Goal: Check status: Check status

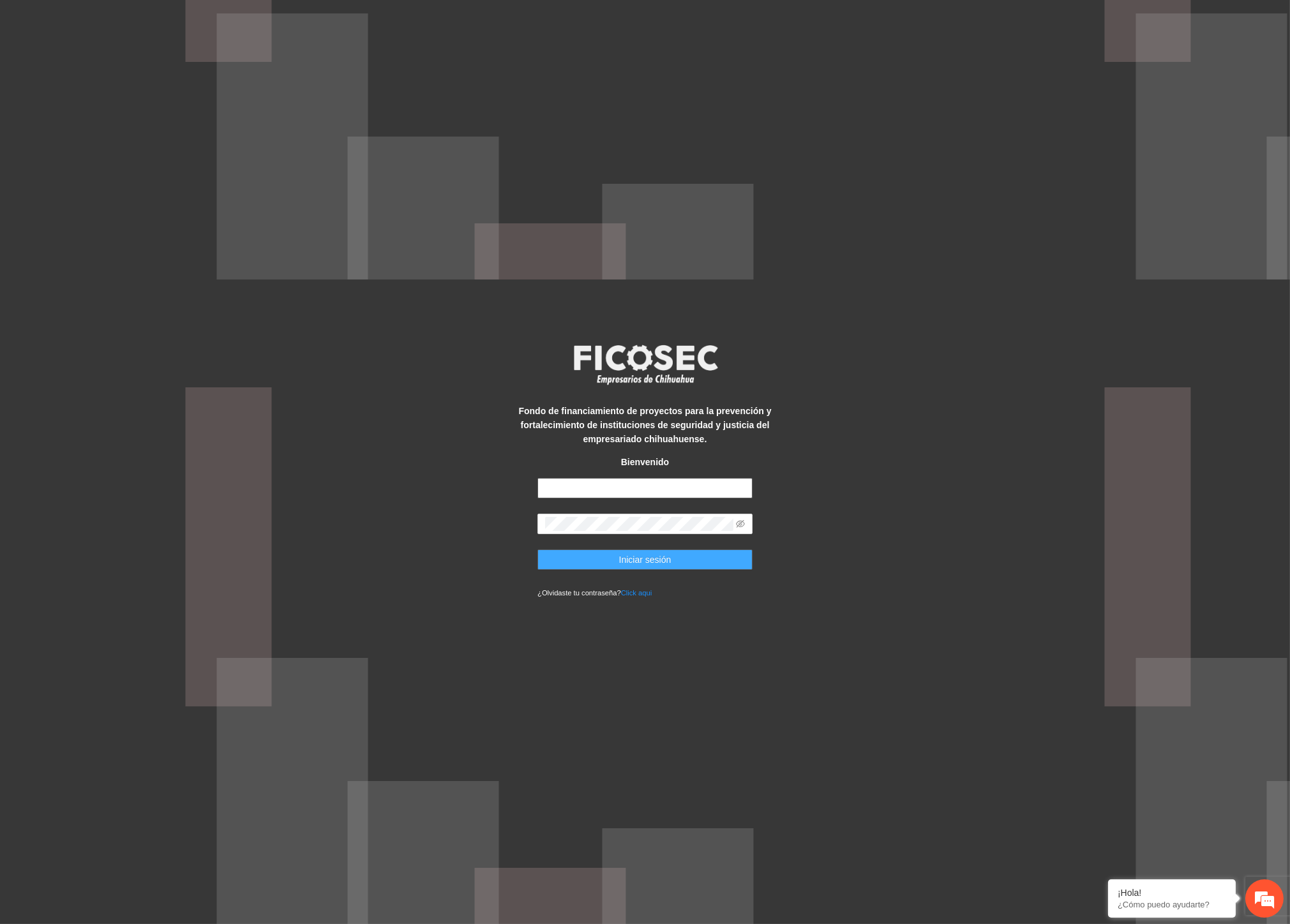
type input "**********"
click at [736, 558] on button "Iniciar sesión" at bounding box center [645, 559] width 215 height 20
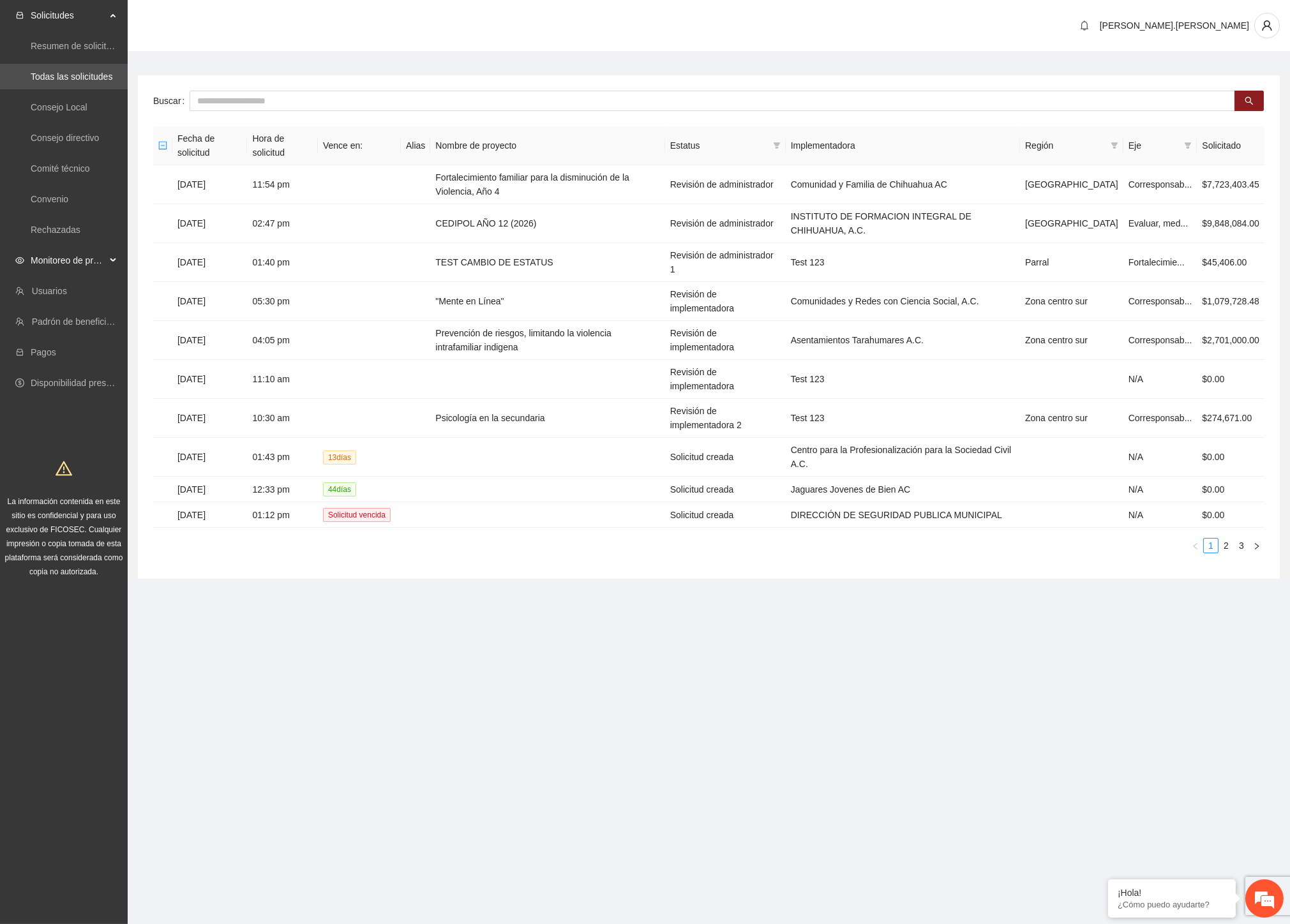
click at [102, 259] on span "Monitoreo de proyectos" at bounding box center [68, 260] width 75 height 26
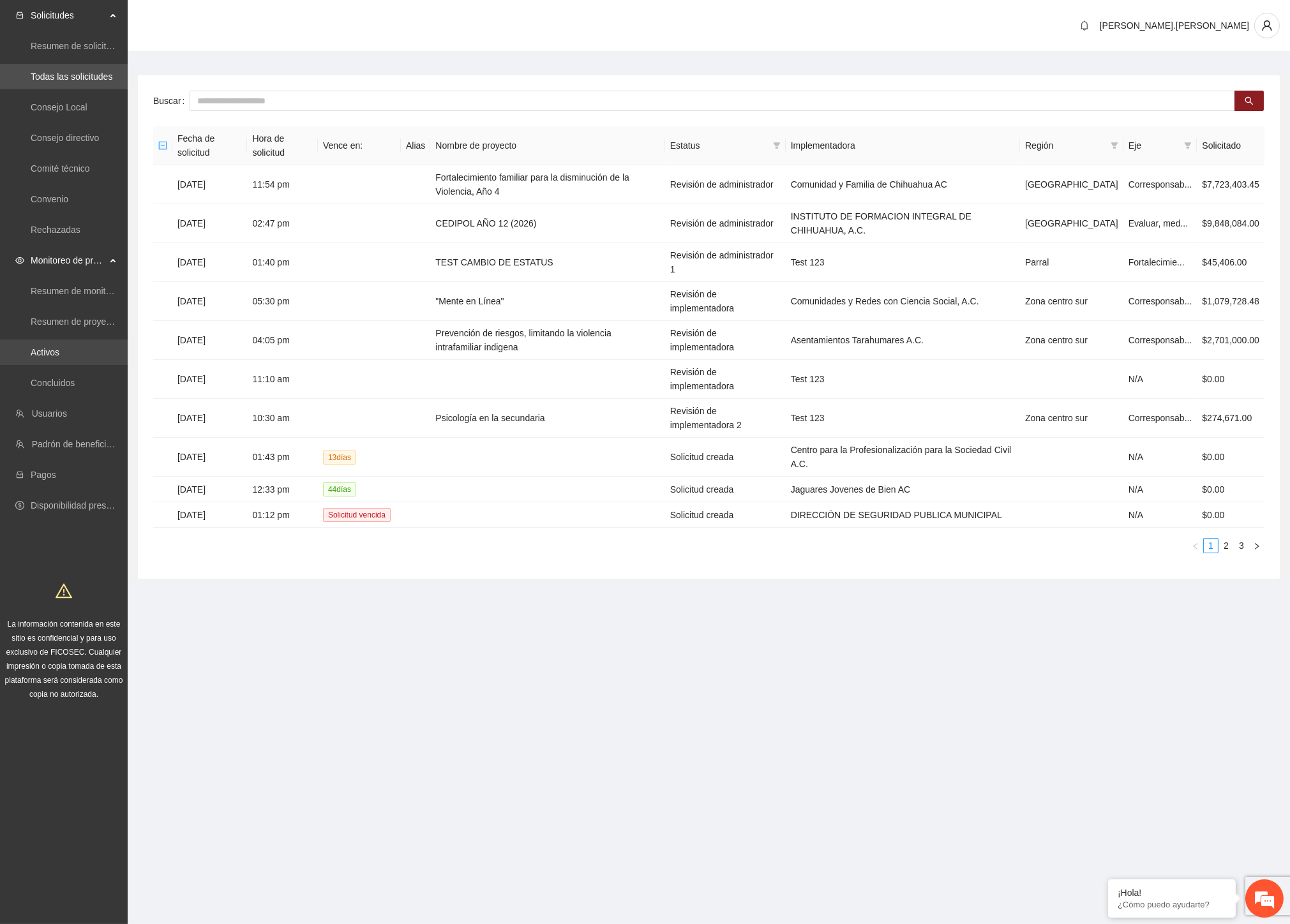
click at [53, 347] on link "Activos" at bounding box center [45, 352] width 29 height 10
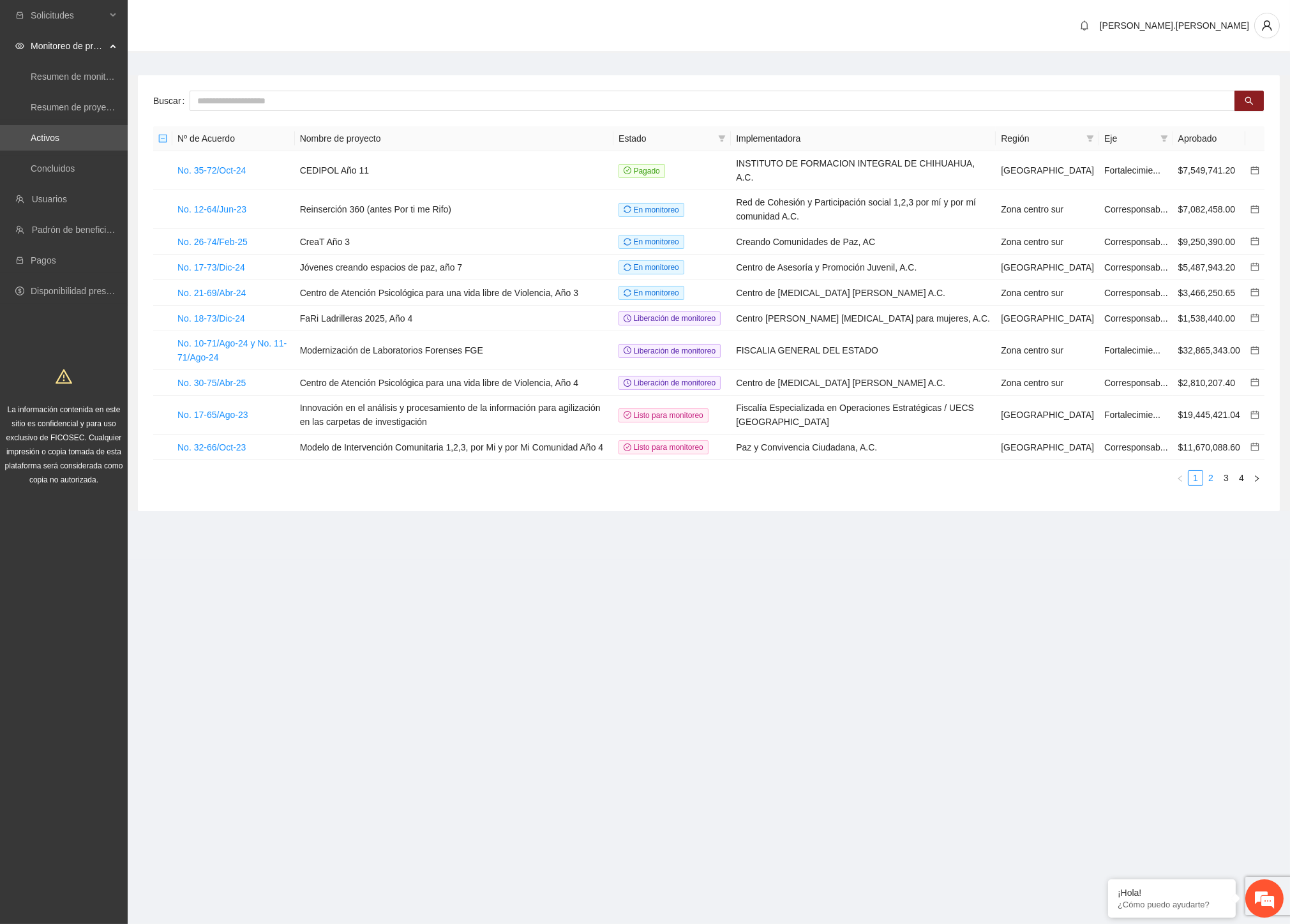
click at [1209, 485] on link "2" at bounding box center [1210, 477] width 14 height 14
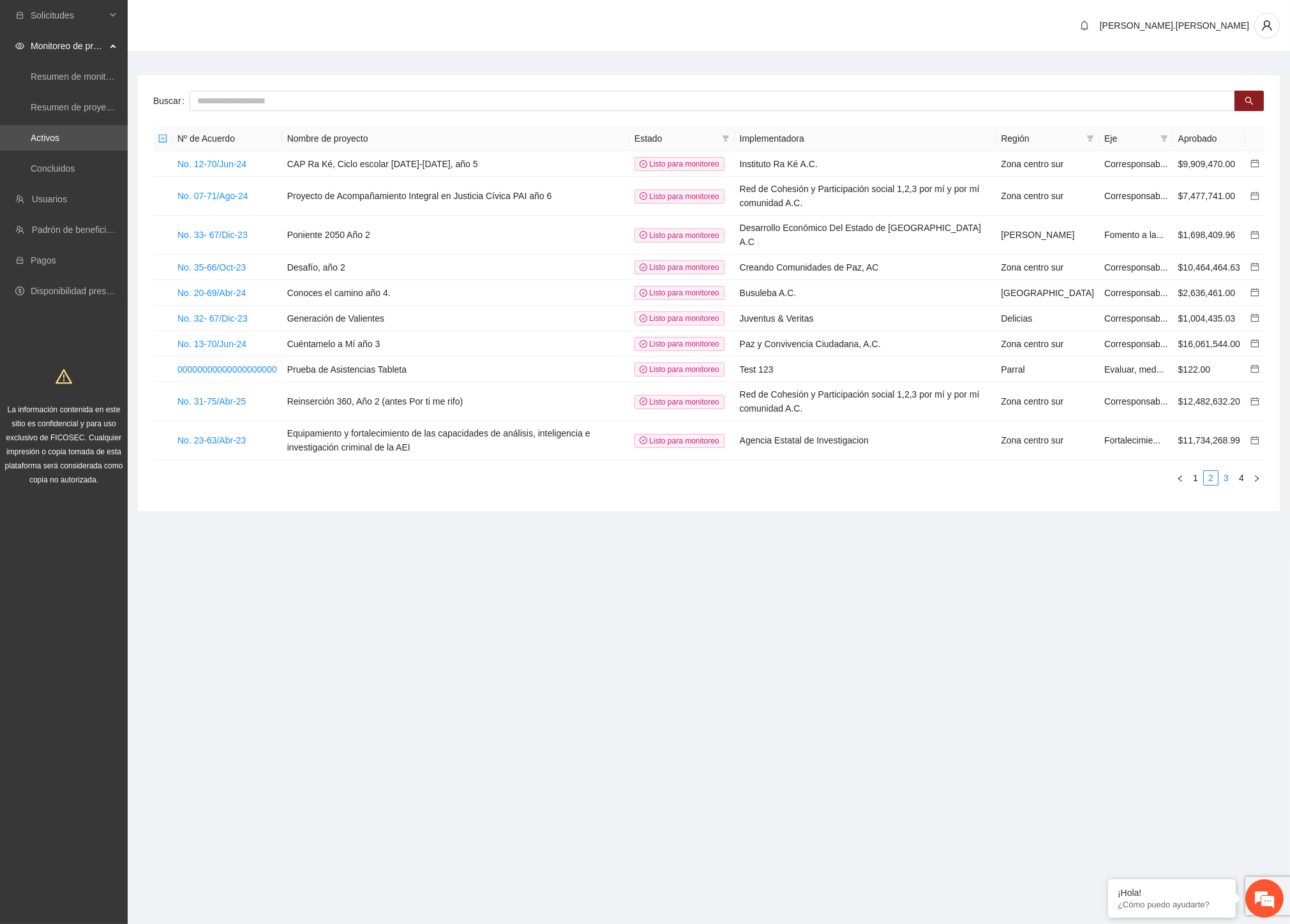
click at [1226, 485] on link "3" at bounding box center [1226, 477] width 14 height 14
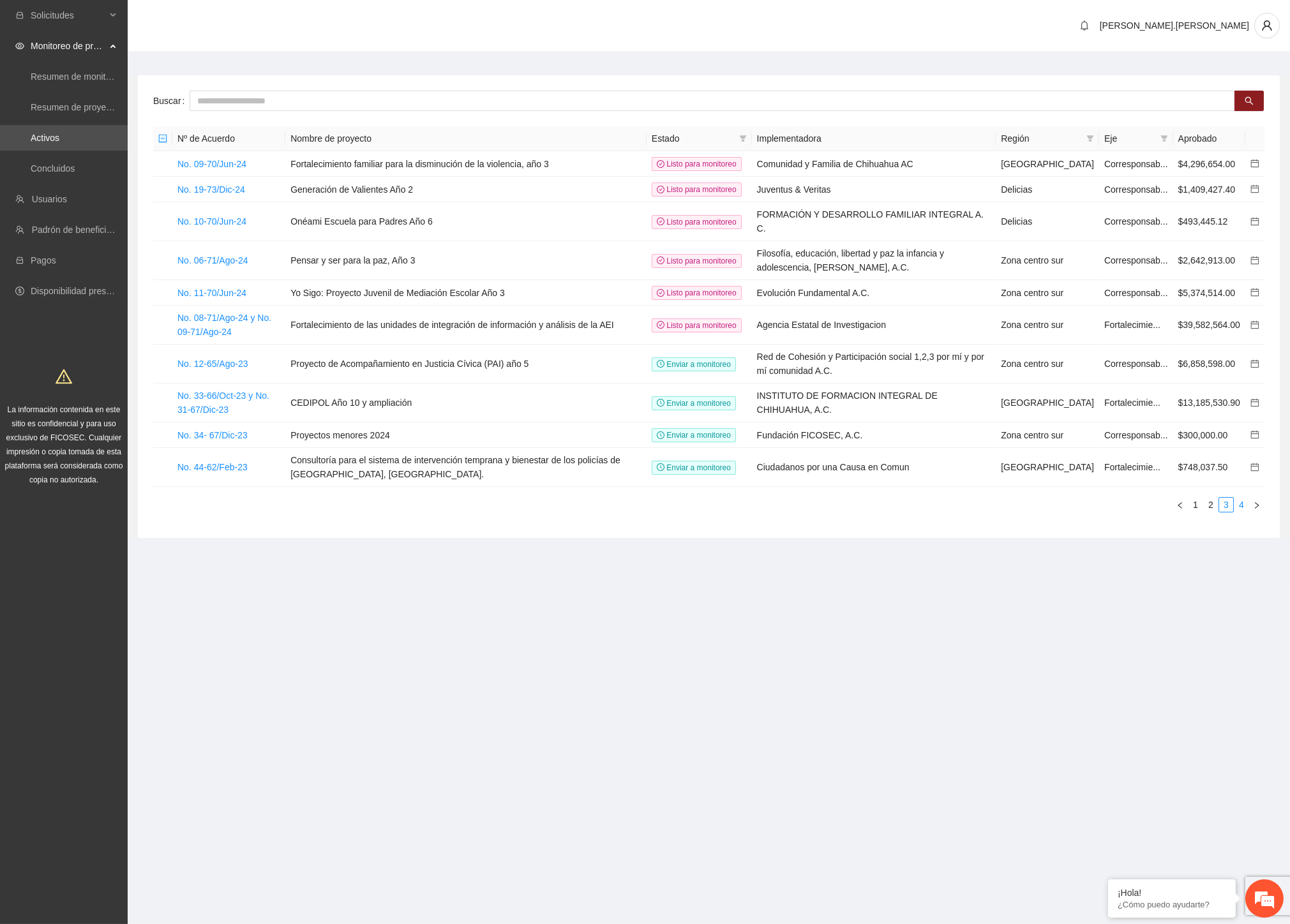
click at [1243, 512] on link "4" at bounding box center [1241, 504] width 14 height 14
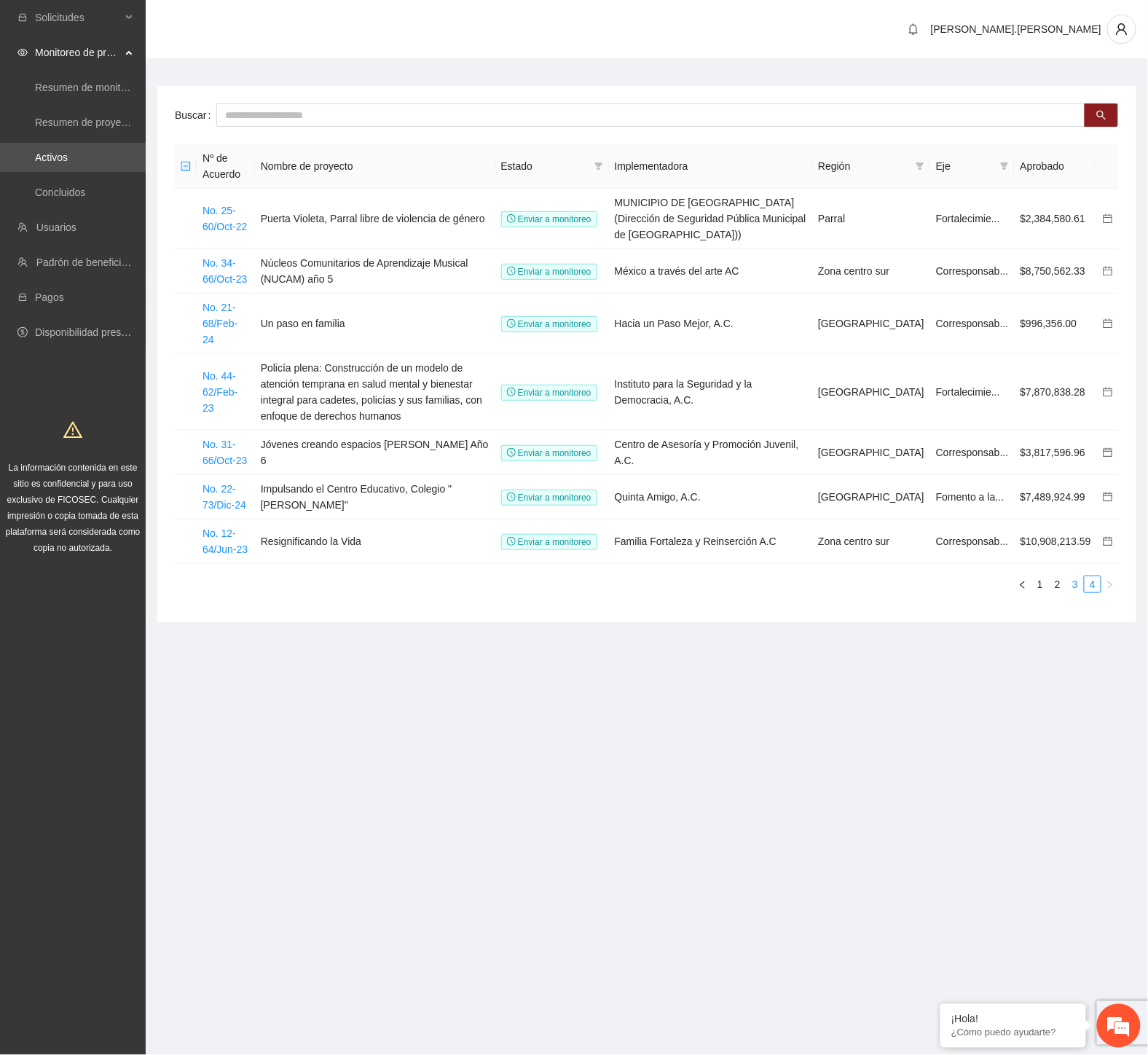
click at [1073, 576] on link "3" at bounding box center [1075, 583] width 16 height 16
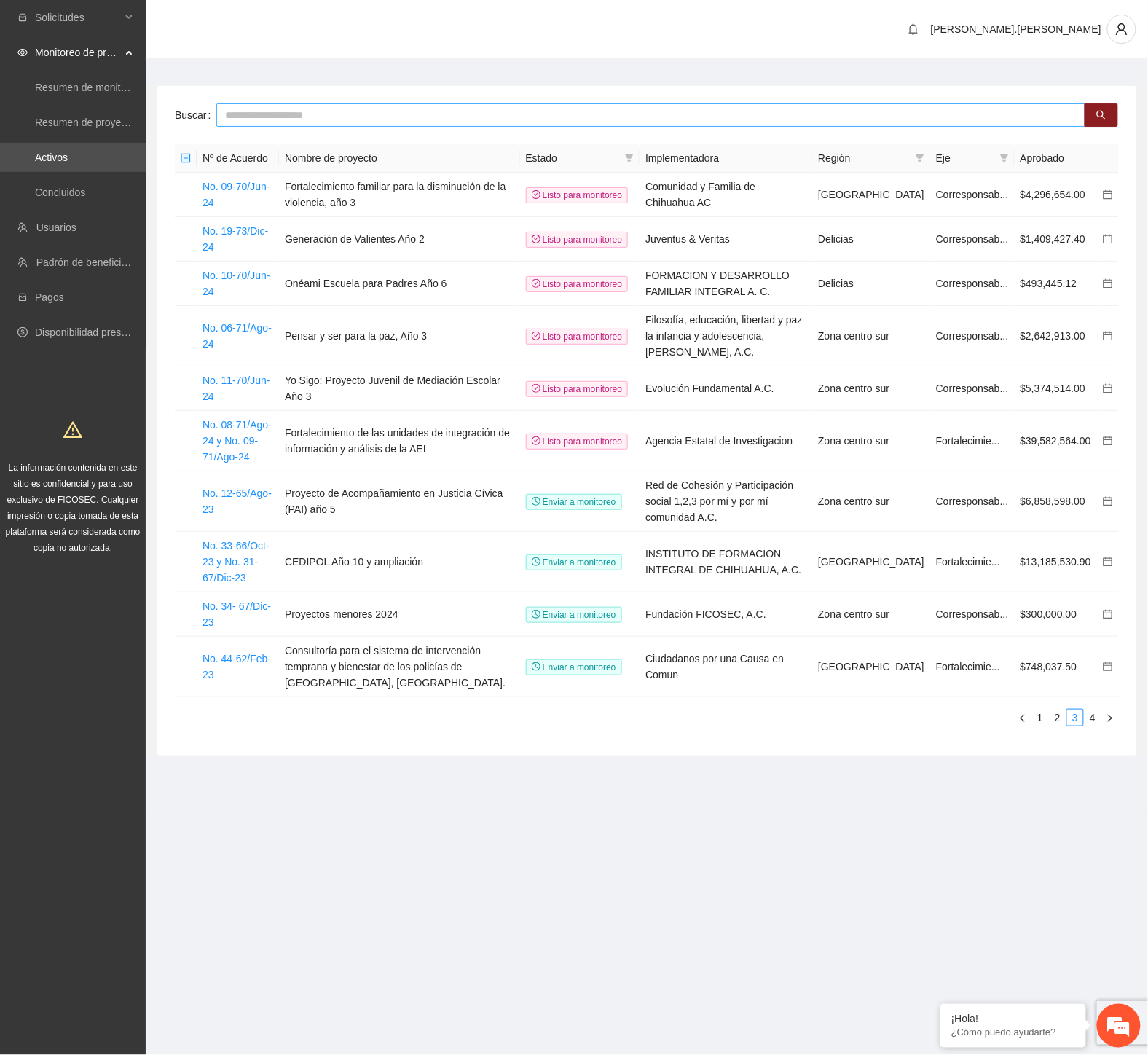
click at [465, 124] on input "text" at bounding box center [650, 115] width 869 height 23
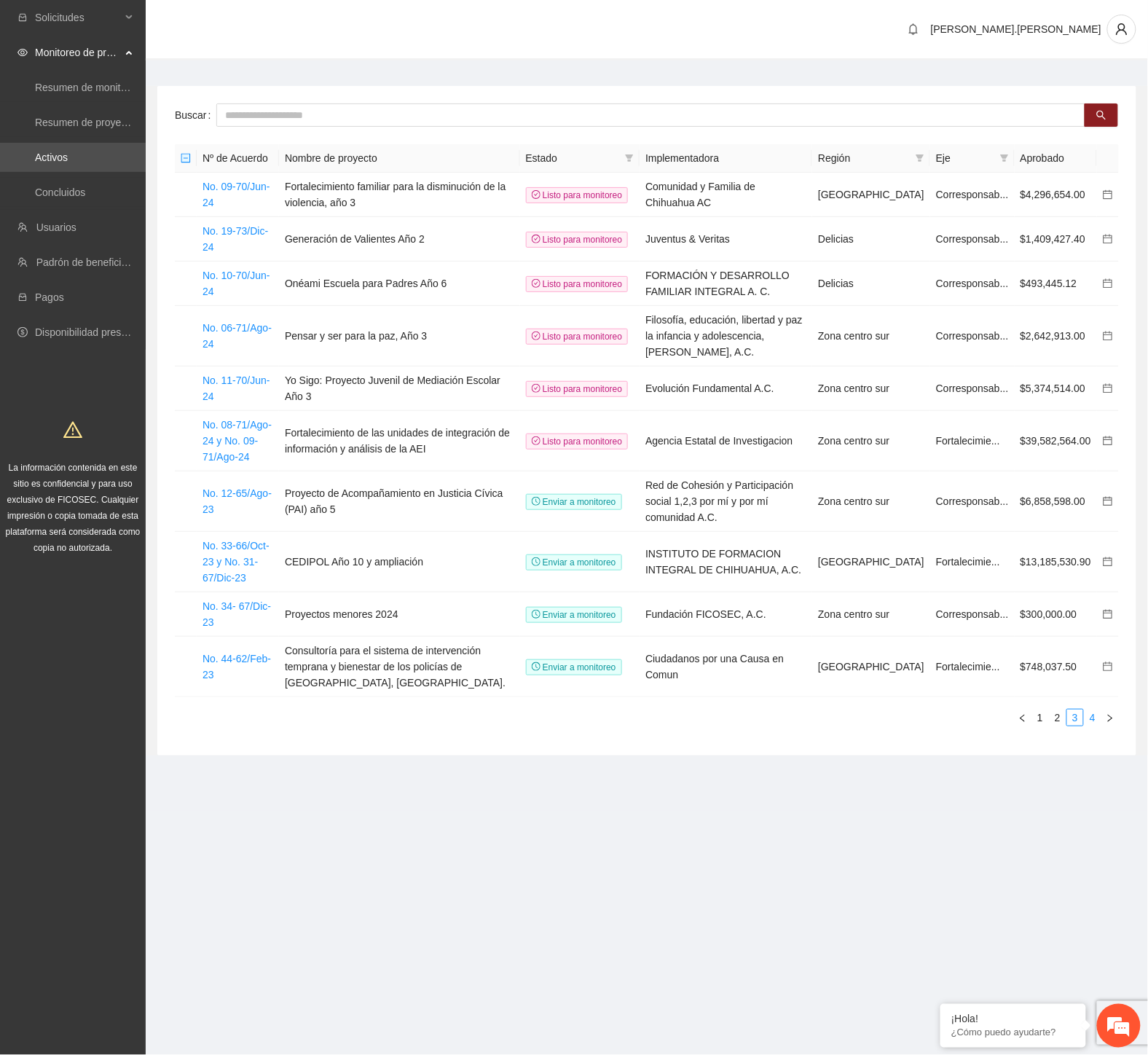
click at [1090, 709] on link "4" at bounding box center [1092, 717] width 16 height 16
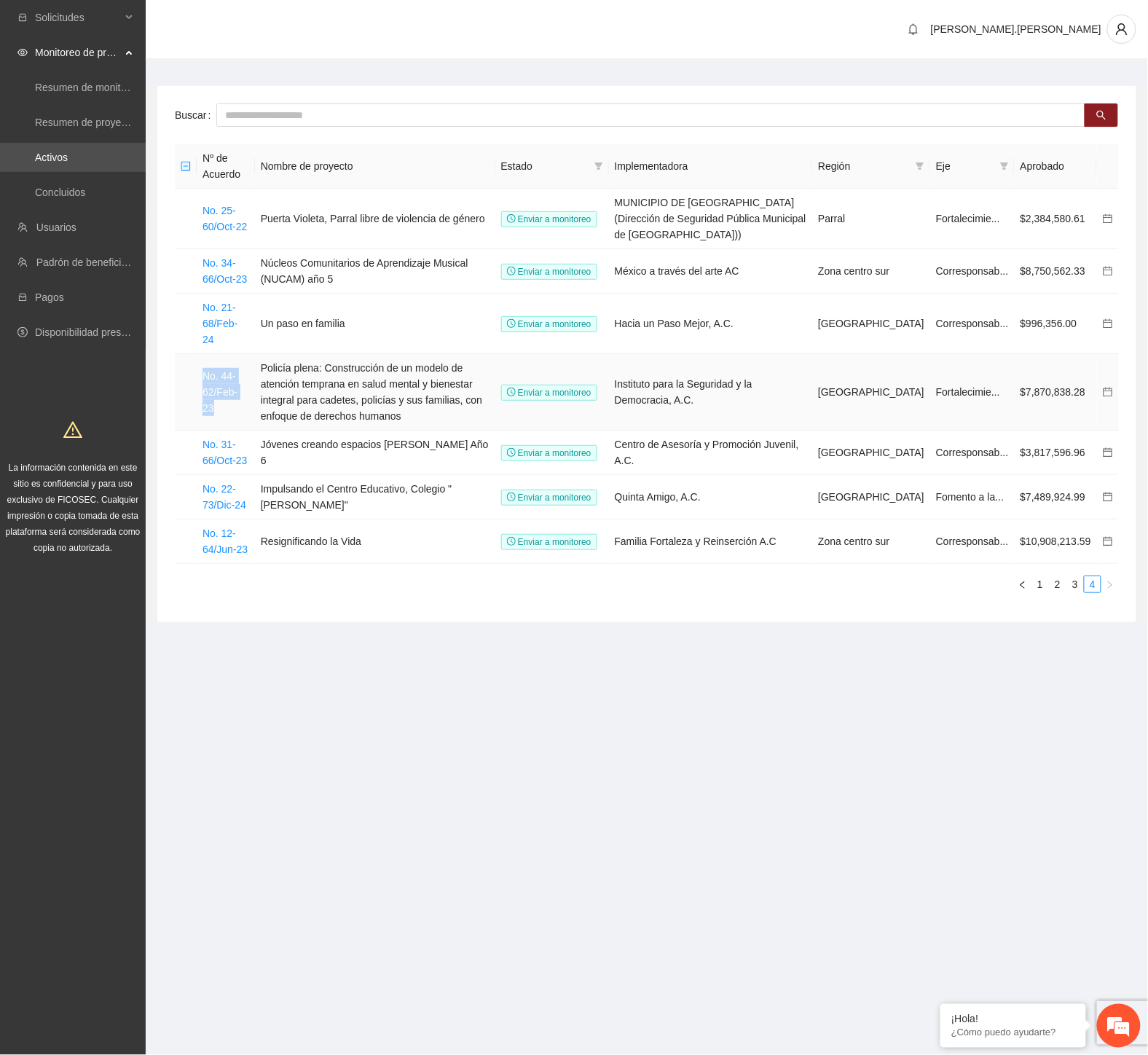
drag, startPoint x: 250, startPoint y: 375, endPoint x: 185, endPoint y: 361, distance: 66.5
click at [185, 361] on tr "No. 44-62/Feb-23 Policía plena: Construcción de un modelo de atención temprana …" at bounding box center [646, 392] width 944 height 77
copy tr "No. 44-62/Feb-23"
click at [688, 373] on td "Instituto para la Seguridad y la Democracia, A.C." at bounding box center [711, 392] width 204 height 77
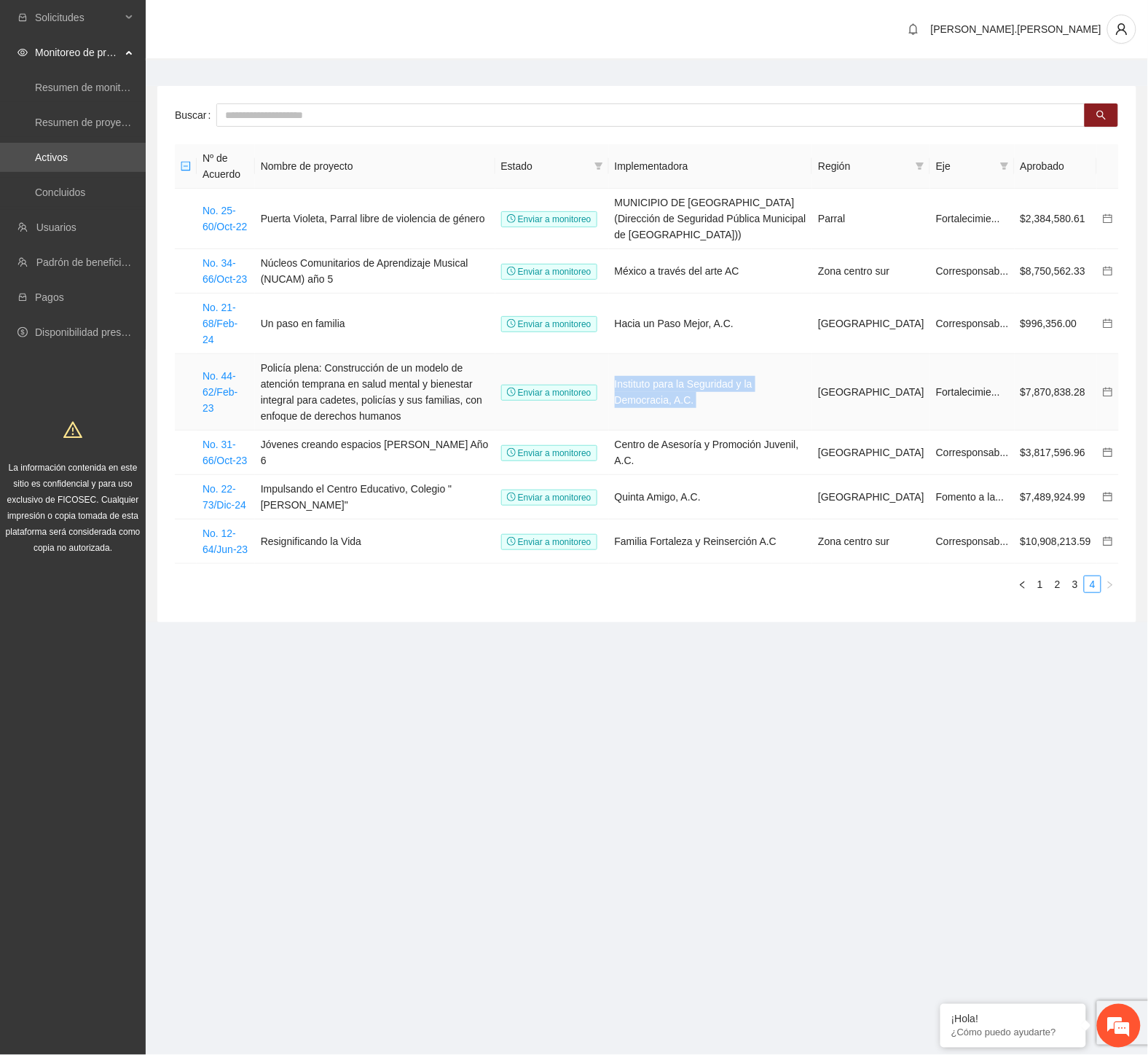
click at [688, 373] on td "Instituto para la Seguridad y la Democracia, A.C." at bounding box center [711, 392] width 204 height 77
copy td "Instituto para la Seguridad y la Democracia, A.C."
click at [226, 375] on link "No. 44-62/Feb-23" at bounding box center [220, 391] width 35 height 43
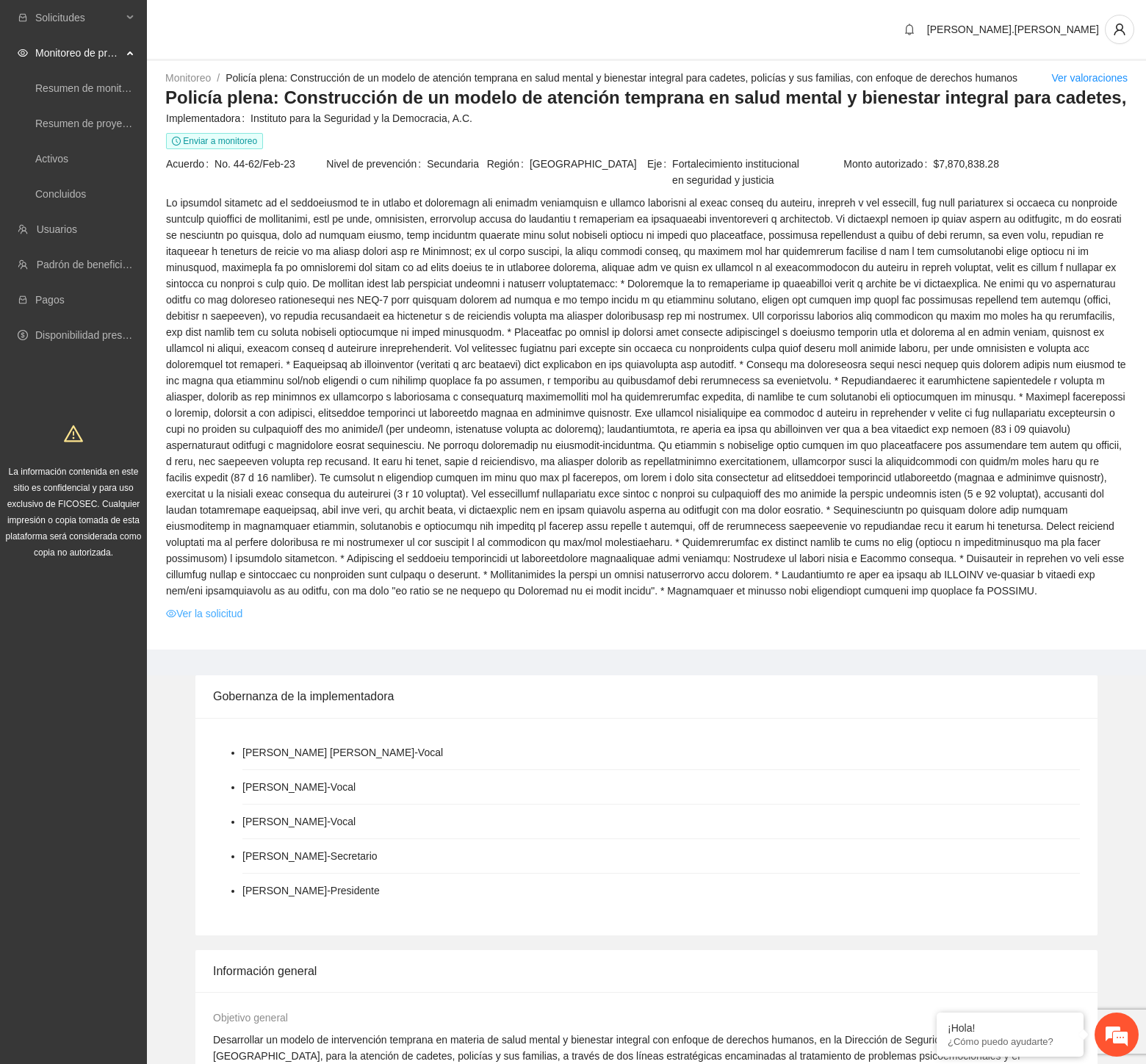
click at [221, 614] on link "Ver la solicitud" at bounding box center [204, 613] width 77 height 16
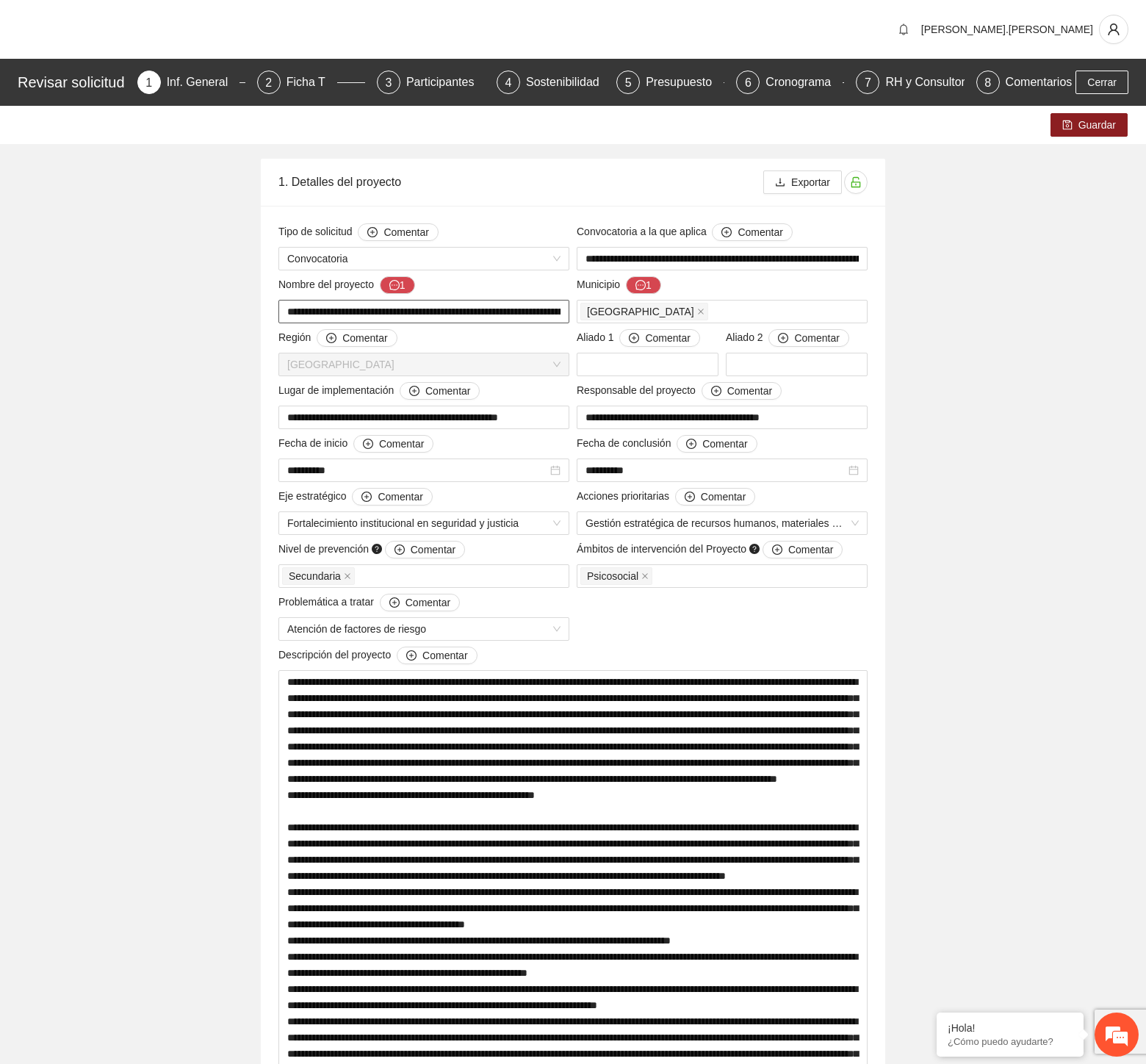
click at [396, 309] on input "**********" at bounding box center [424, 311] width 291 height 24
click at [661, 79] on div "Presupuesto" at bounding box center [685, 82] width 78 height 24
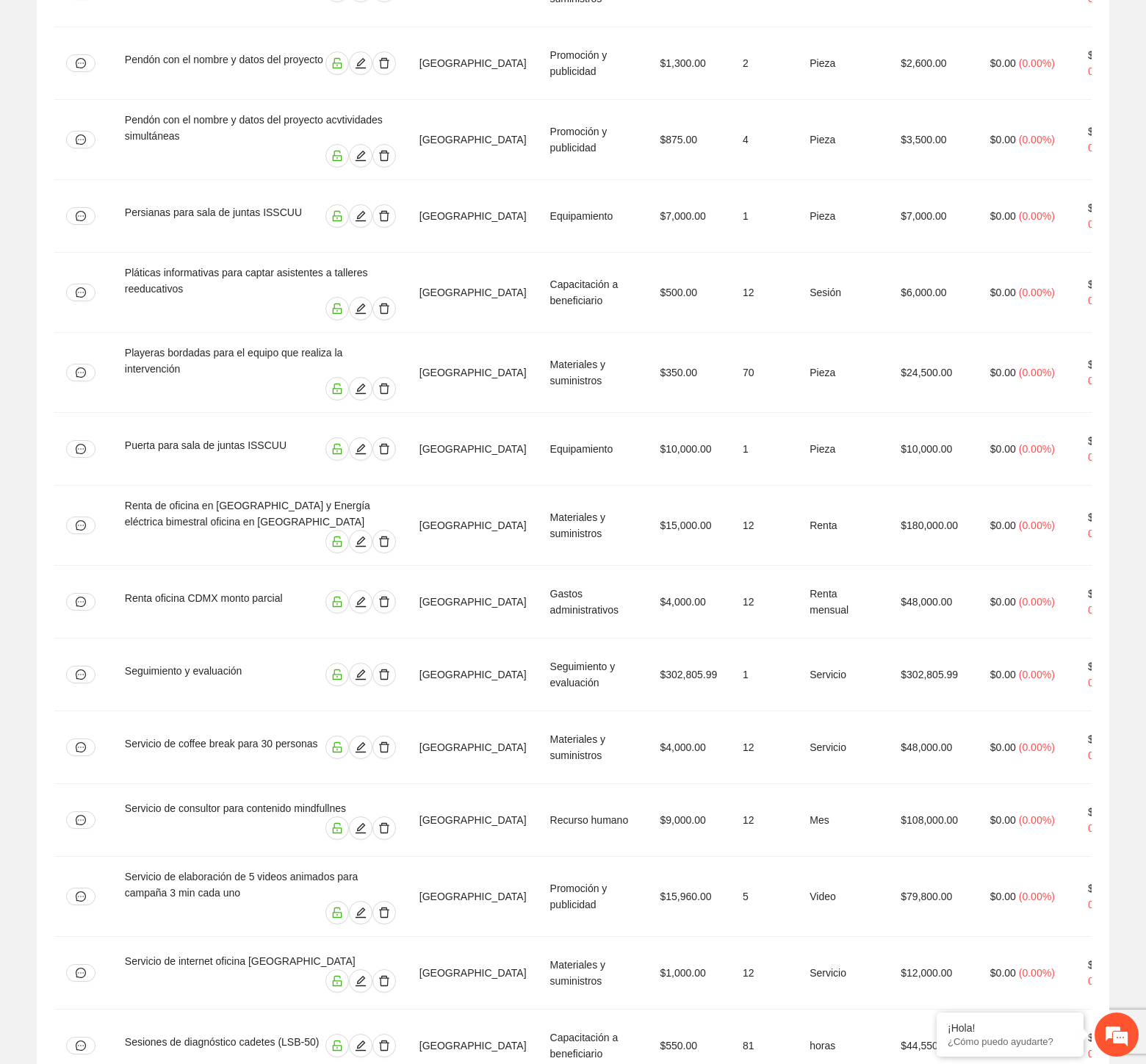
scroll to position [6448, 0]
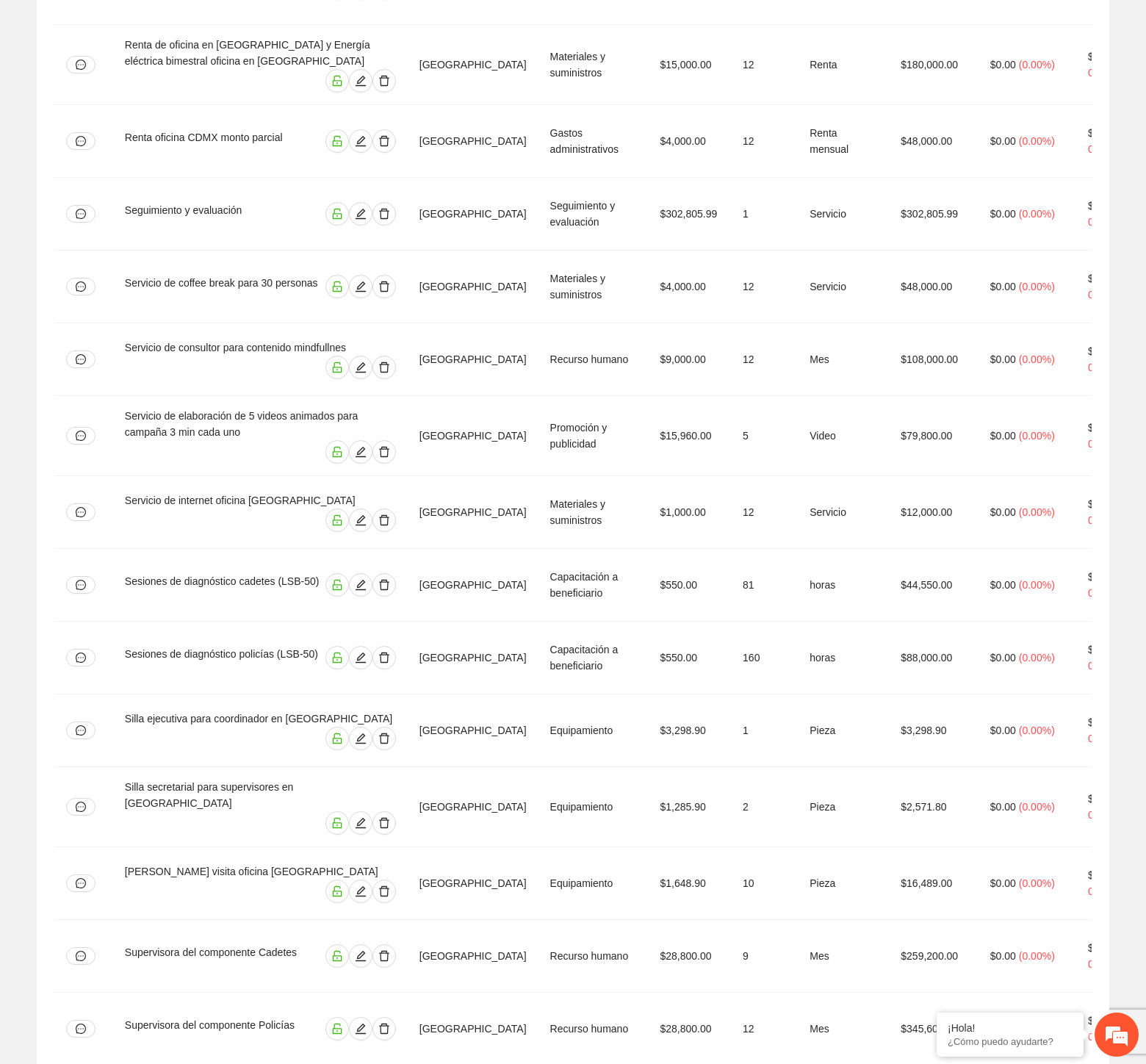
copy td "$7,870,838.28"
